Goal: Information Seeking & Learning: Learn about a topic

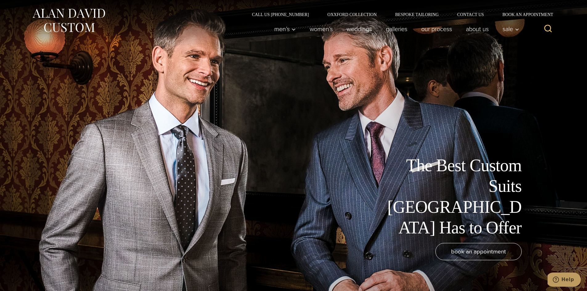
click at [550, 26] on icon "Search" at bounding box center [547, 28] width 9 height 9
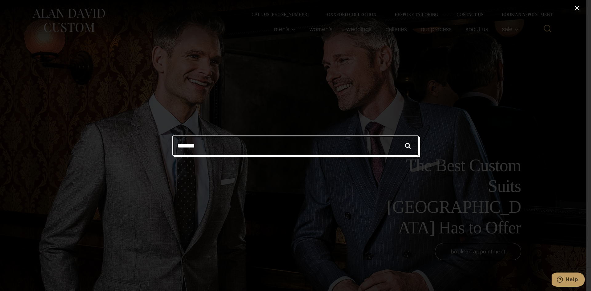
type input "*******"
click at [397, 136] on input "******" at bounding box center [408, 146] width 22 height 20
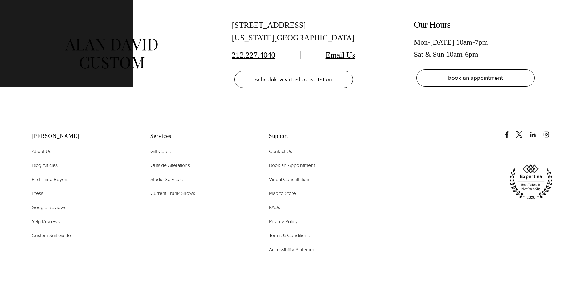
scroll to position [154, 0]
